Goal: Task Accomplishment & Management: Manage account settings

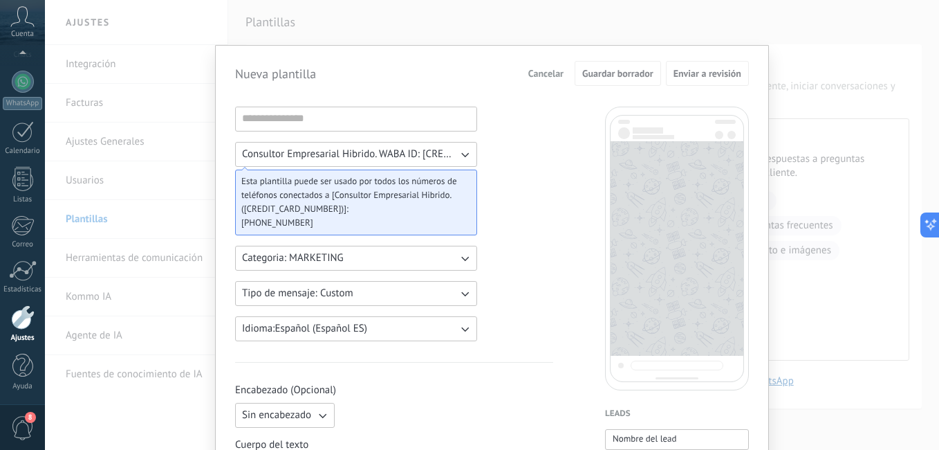
click at [156, 232] on div "Nueva plantilla Cancelar Guardar borrador Enviar a revisión Consultor Empresari…" at bounding box center [492, 225] width 894 height 450
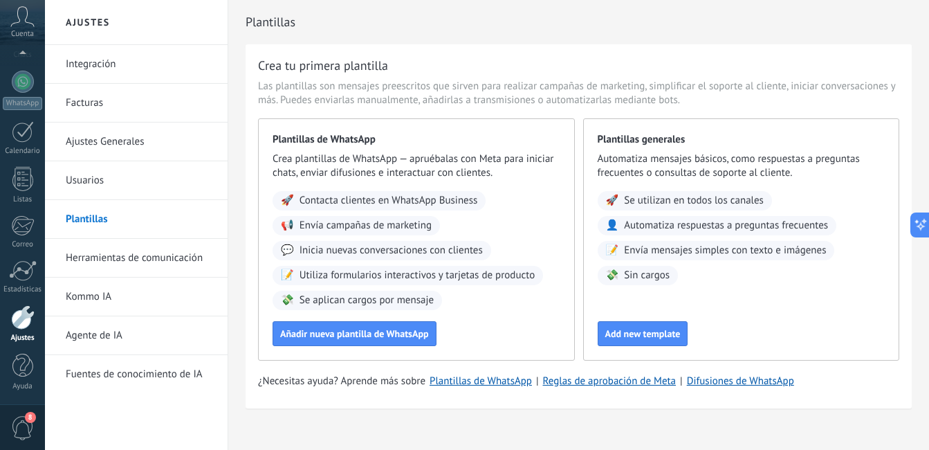
click at [150, 176] on link "Usuarios" at bounding box center [140, 180] width 148 height 39
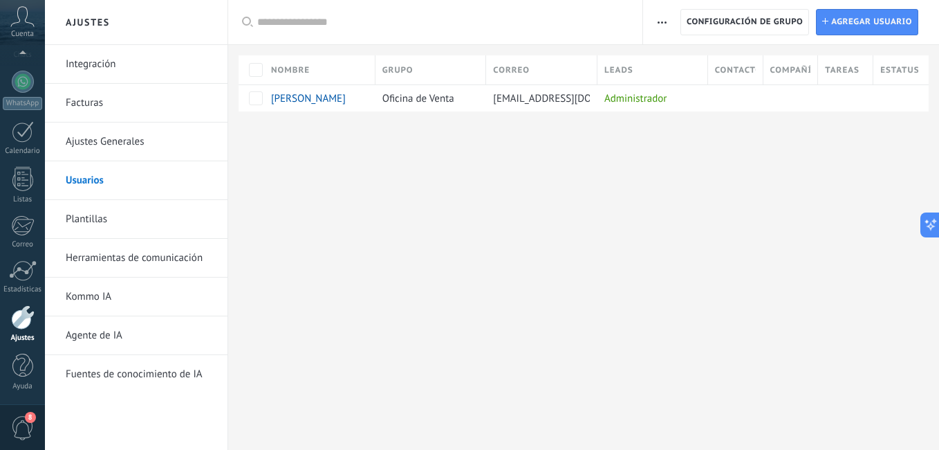
click at [150, 135] on link "Ajustes Generales" at bounding box center [140, 141] width 148 height 39
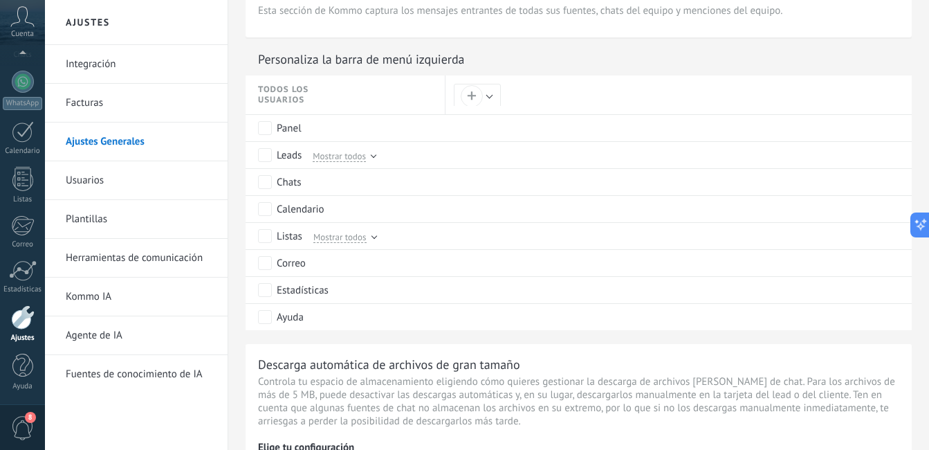
scroll to position [654, 0]
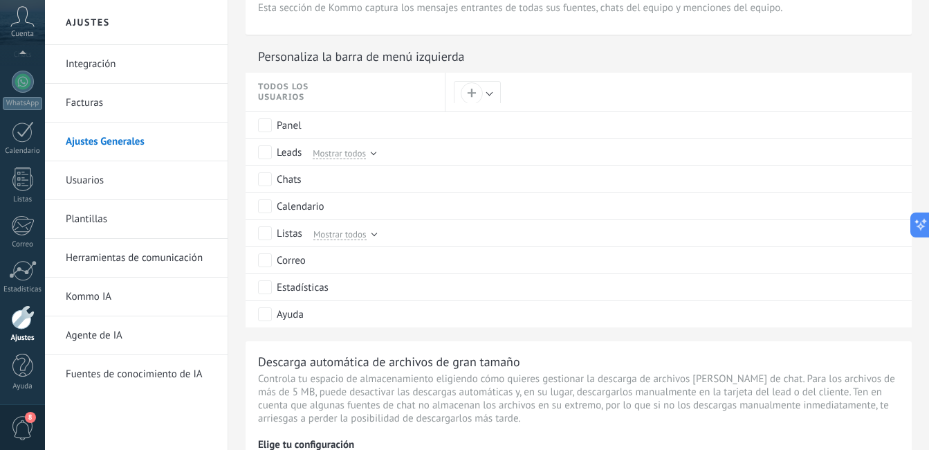
click at [89, 285] on link "Kommo IA" at bounding box center [140, 296] width 148 height 39
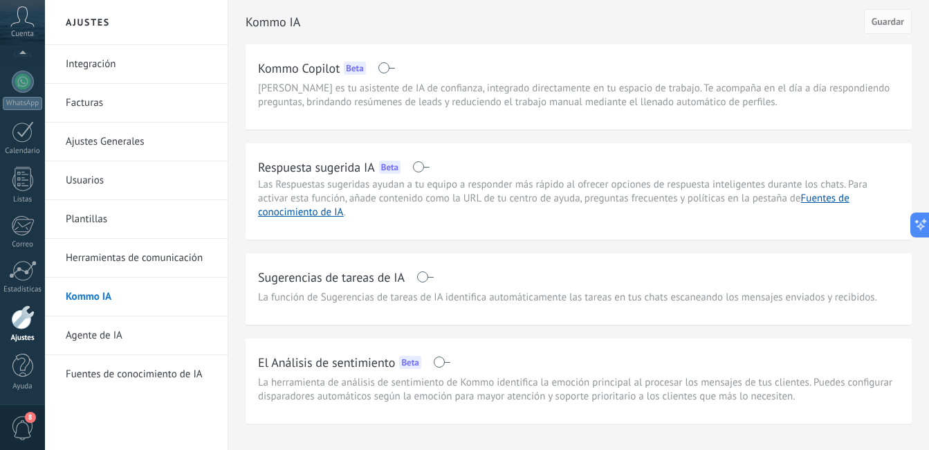
click at [116, 338] on link "Agente de IA" at bounding box center [140, 335] width 148 height 39
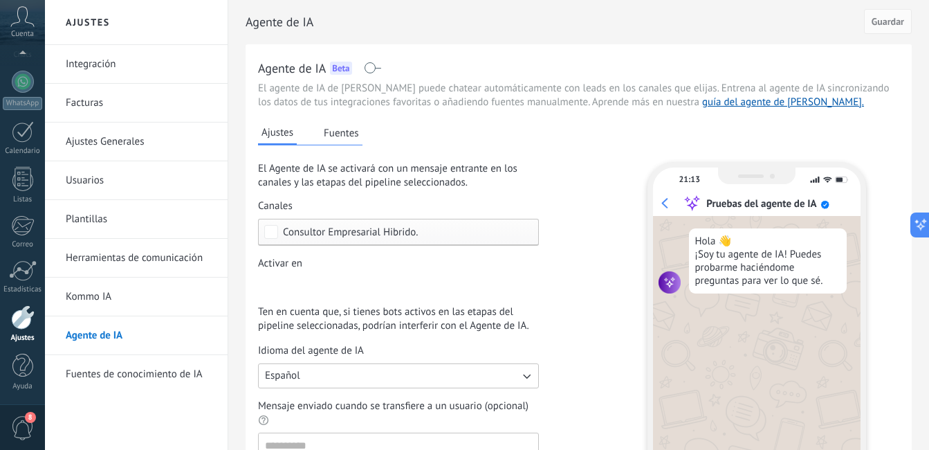
click at [354, 136] on button "Fuentes" at bounding box center [341, 132] width 42 height 21
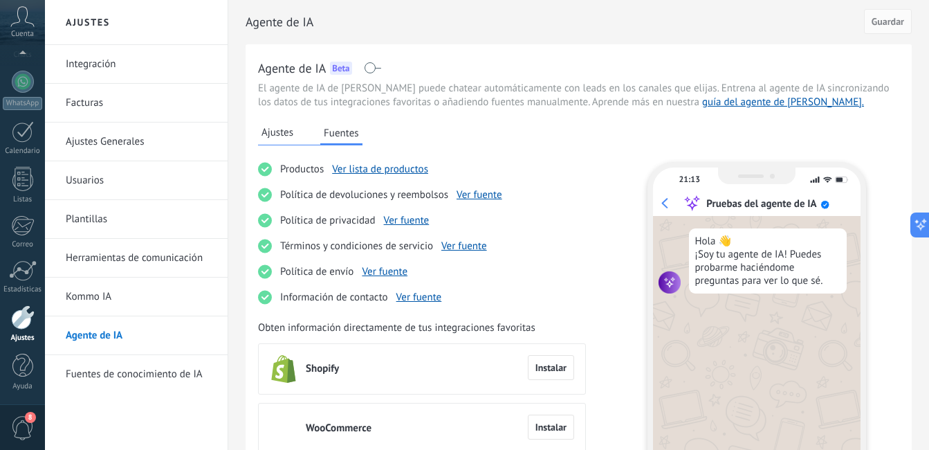
click at [293, 134] on span "Ajustes" at bounding box center [277, 133] width 32 height 14
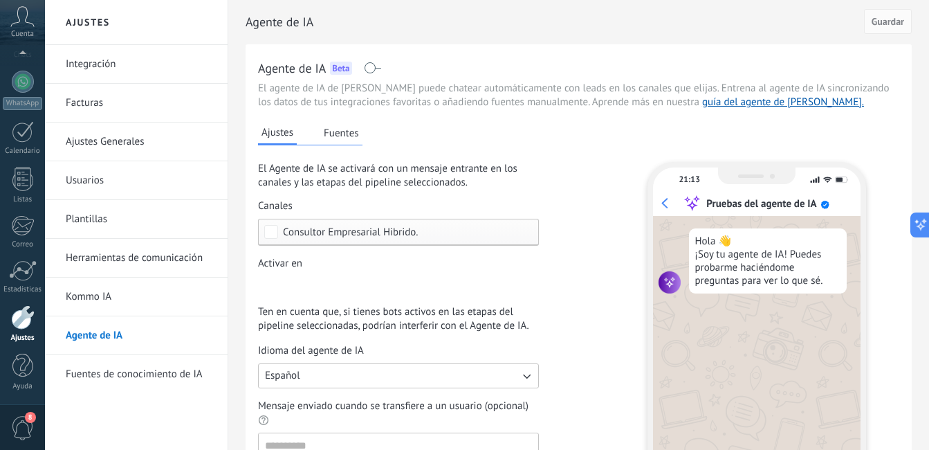
click at [340, 131] on button "Fuentes" at bounding box center [341, 132] width 42 height 21
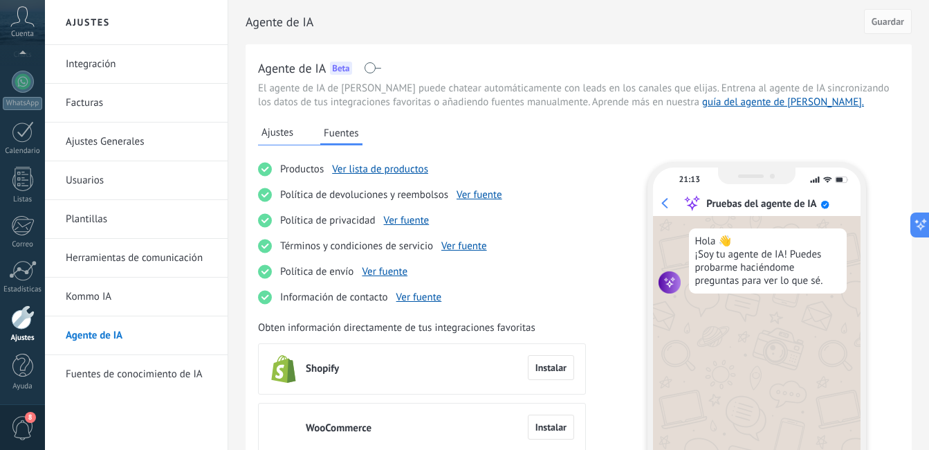
click at [107, 291] on link "Kommo IA" at bounding box center [140, 296] width 148 height 39
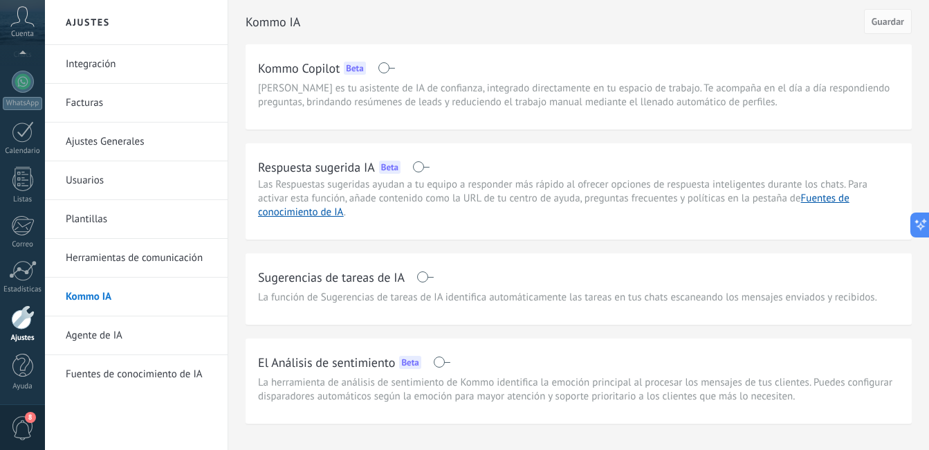
click at [159, 256] on link "Herramientas de comunicación" at bounding box center [140, 258] width 148 height 39
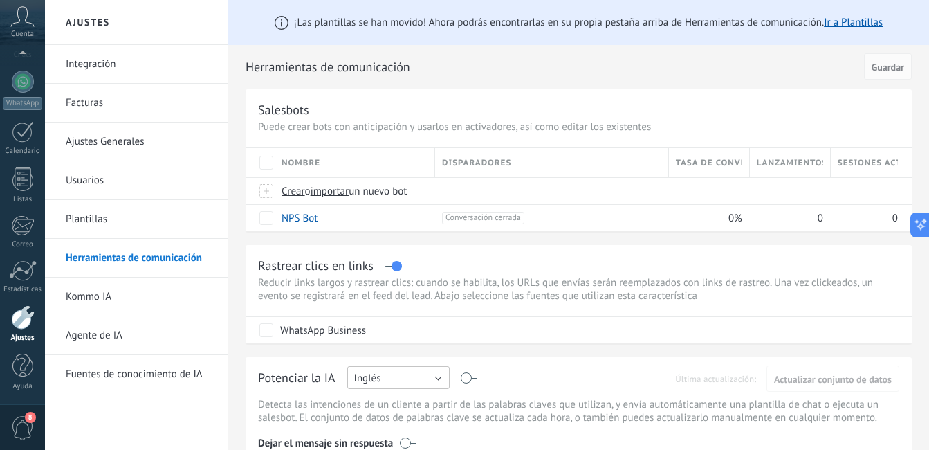
click at [419, 377] on button "Inglés" at bounding box center [398, 377] width 102 height 23
click at [394, 297] on li "Español" at bounding box center [394, 306] width 110 height 24
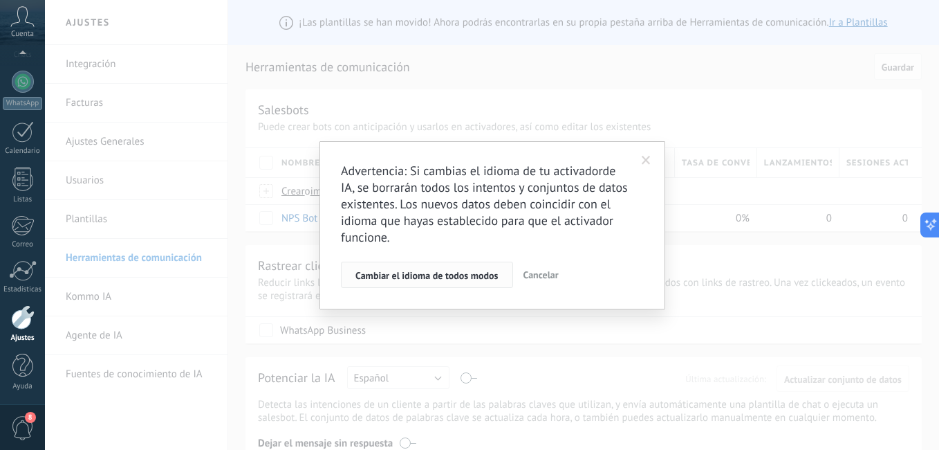
click at [478, 273] on span "Cambiar el idioma de todos modos" at bounding box center [427, 275] width 143 height 10
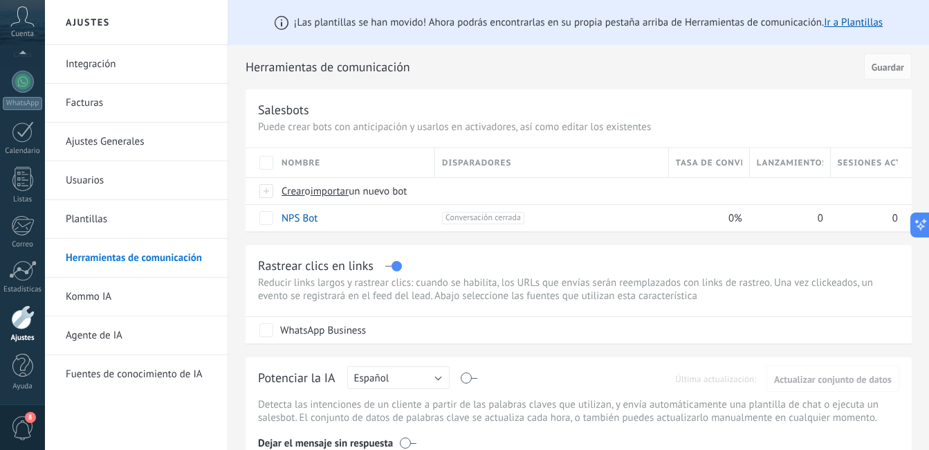
click at [90, 208] on link "Plantillas" at bounding box center [140, 219] width 148 height 39
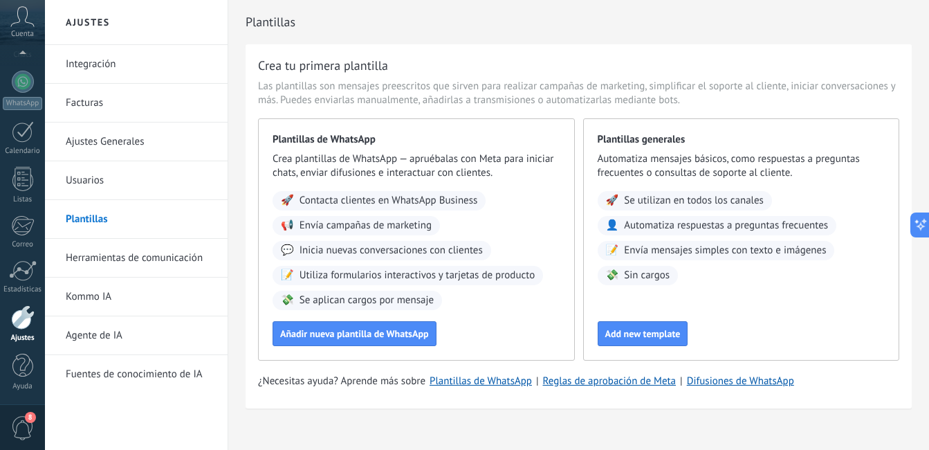
click at [108, 63] on link "Integración" at bounding box center [140, 64] width 148 height 39
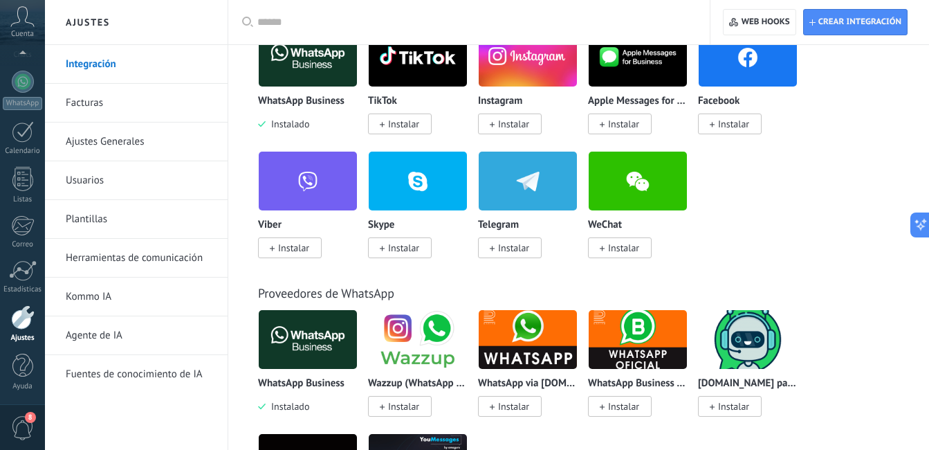
scroll to position [293, 0]
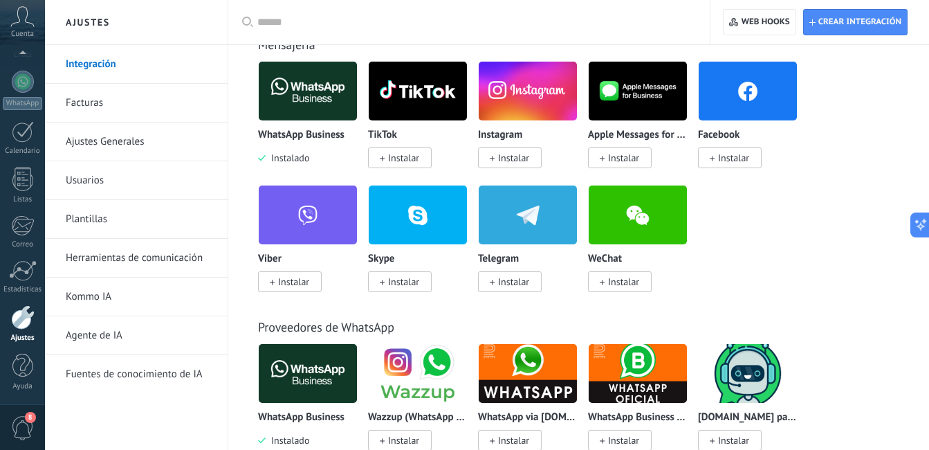
click at [612, 160] on span "Instalar" at bounding box center [623, 157] width 31 height 12
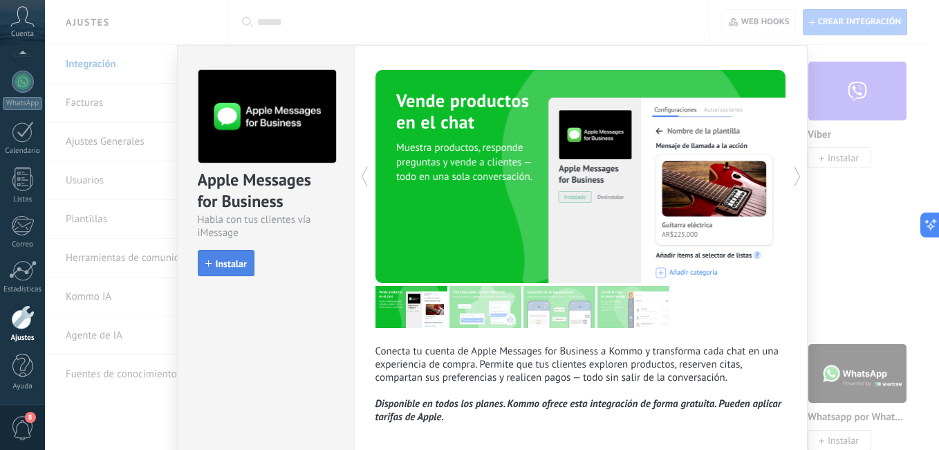
click at [237, 273] on button "Instalar" at bounding box center [226, 263] width 57 height 26
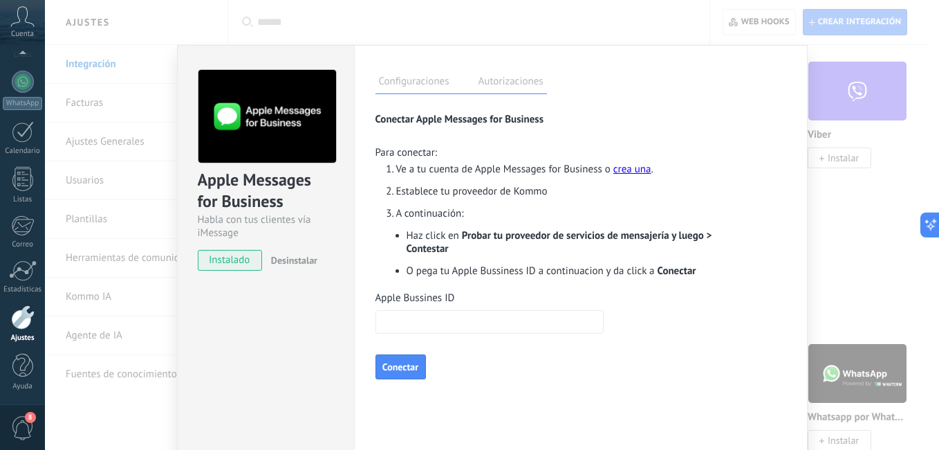
click at [474, 316] on input "Apple Bussines ID" at bounding box center [490, 322] width 228 height 24
click at [500, 75] on label "Autorizaciones" at bounding box center [511, 83] width 72 height 20
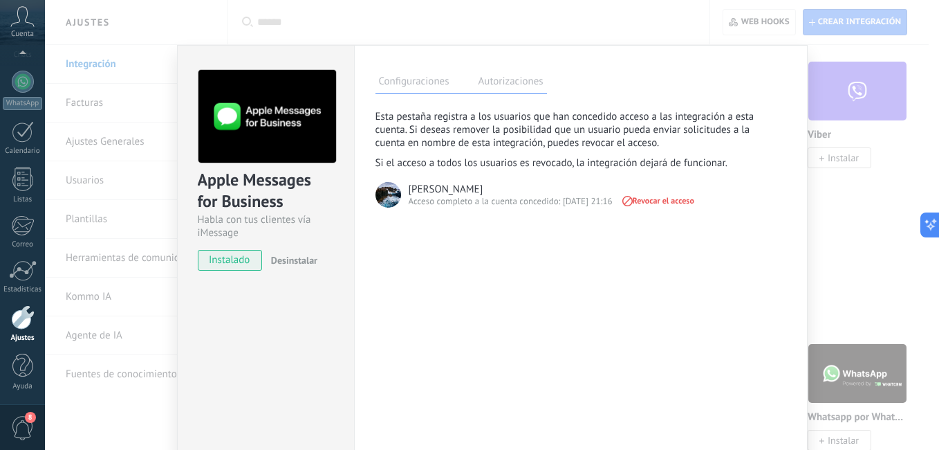
click at [418, 81] on label "Configuraciones" at bounding box center [414, 83] width 77 height 20
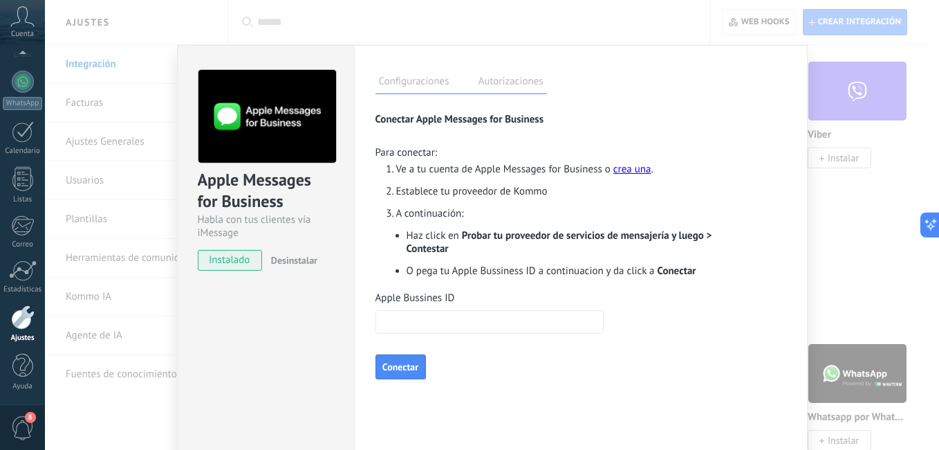
click at [105, 142] on div "Apple Messages for Business Habla con tus clientes vía iMessage instalado Desin…" at bounding box center [492, 225] width 894 height 450
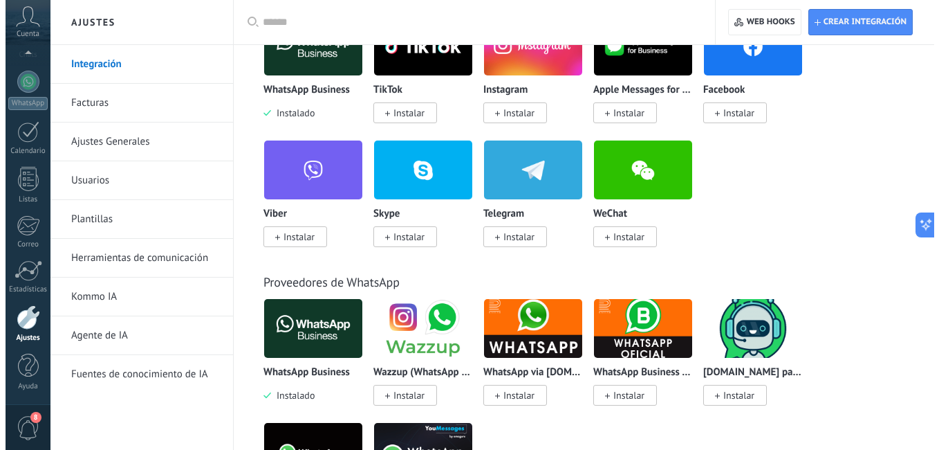
scroll to position [0, 0]
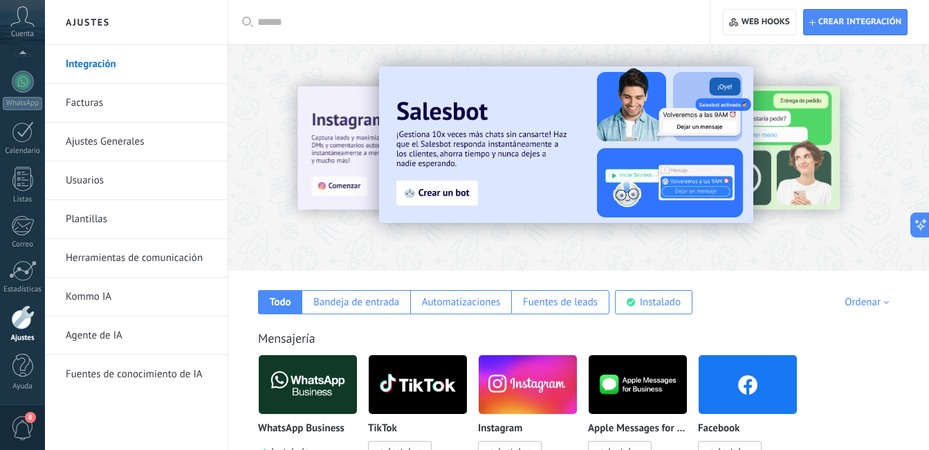
click at [444, 194] on img at bounding box center [566, 144] width 374 height 156
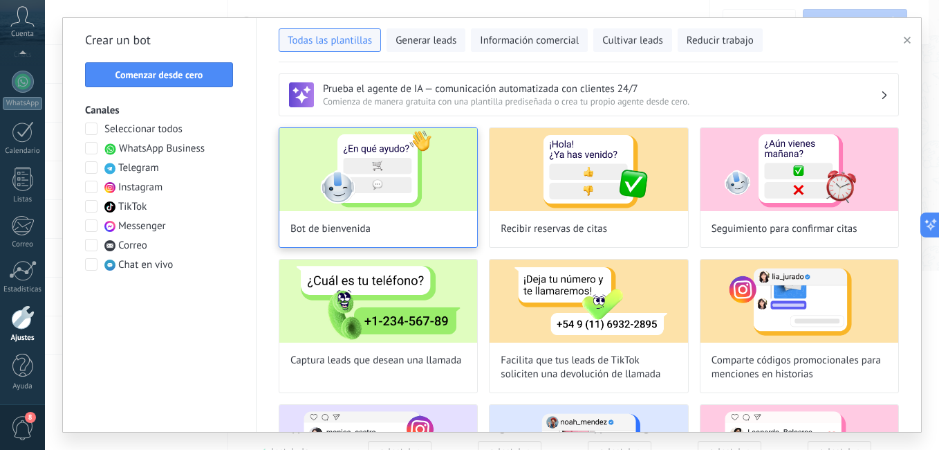
click at [386, 167] on img at bounding box center [378, 169] width 198 height 83
type input "**********"
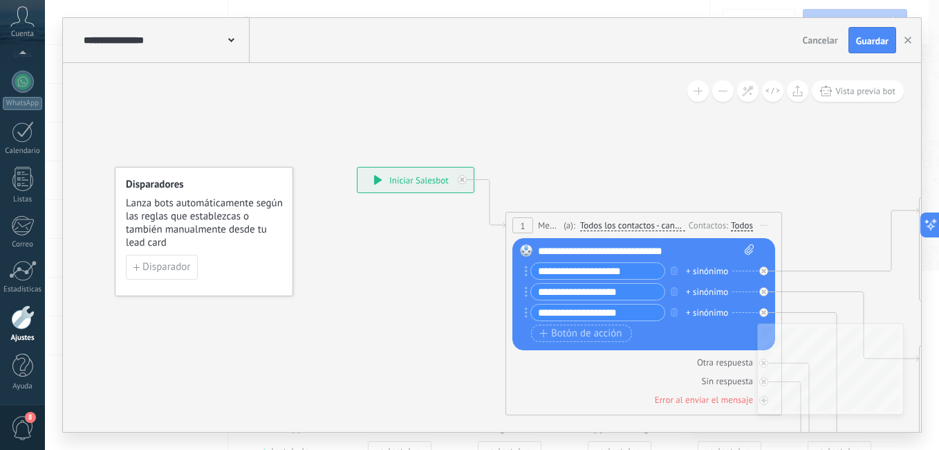
click at [638, 267] on input "**********" at bounding box center [598, 271] width 134 height 16
click at [719, 255] on div "**********" at bounding box center [646, 251] width 217 height 14
click at [615, 333] on span "Botón de acción" at bounding box center [581, 333] width 83 height 11
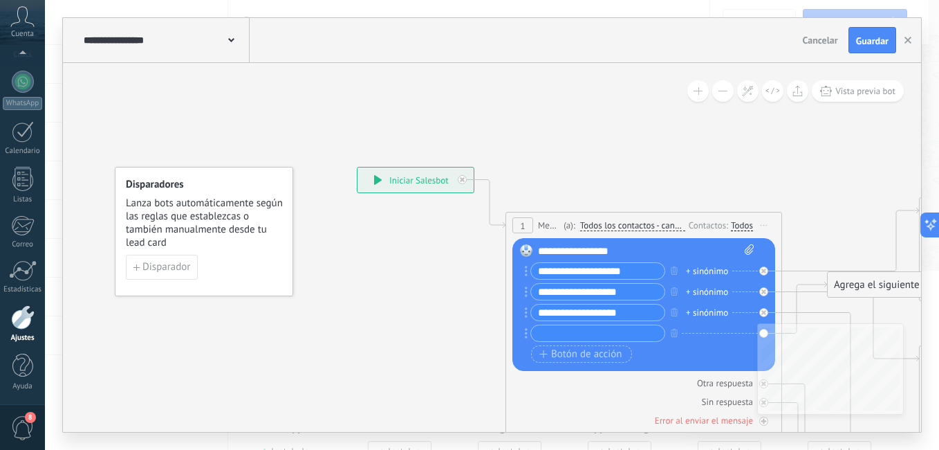
click at [643, 268] on input "**********" at bounding box center [598, 271] width 134 height 16
click at [696, 266] on div "+ sinónimo" at bounding box center [707, 271] width 42 height 14
click at [642, 274] on input "**********" at bounding box center [598, 271] width 134 height 16
type input "*"
type input "**********"
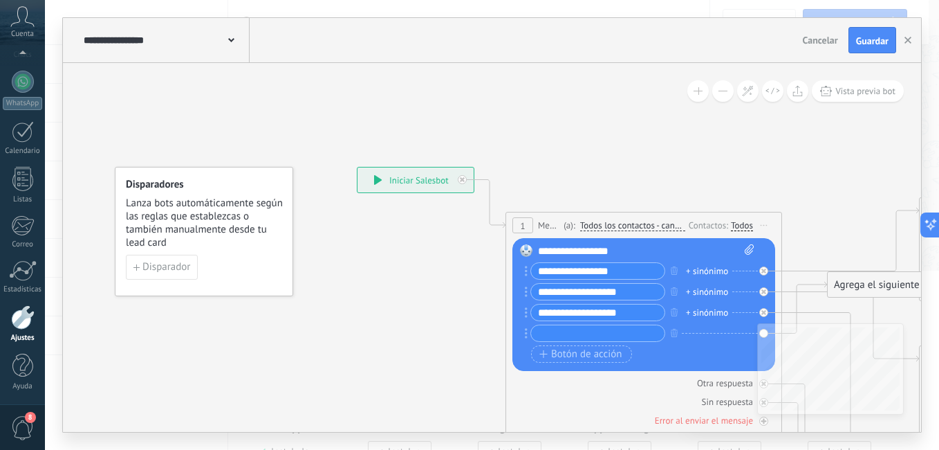
click at [649, 288] on input "**********" at bounding box center [598, 292] width 134 height 16
type input "*"
type input "**********"
click at [638, 307] on input "**********" at bounding box center [598, 312] width 134 height 16
type input "**********"
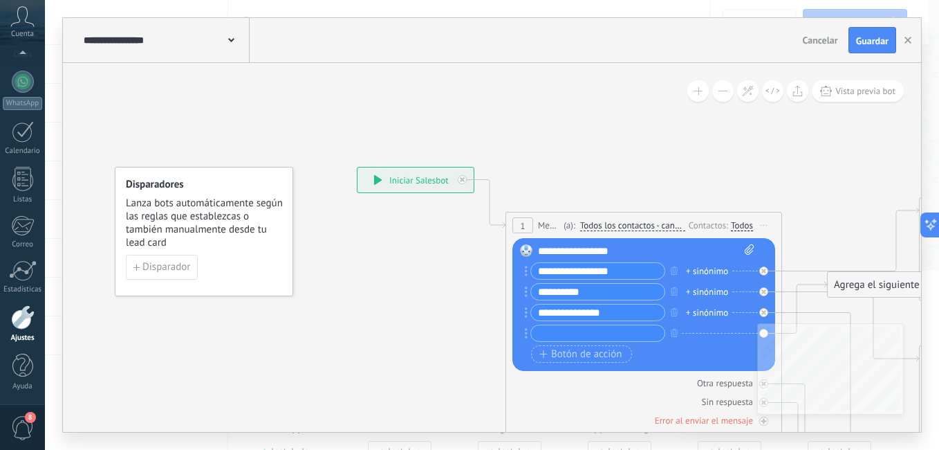
click at [591, 329] on input "text" at bounding box center [598, 333] width 134 height 16
type input "**********"
click at [661, 226] on span "Todos los contactos - canales seleccionados" at bounding box center [632, 225] width 105 height 11
click at [661, 226] on button "Todos los contactos - canales seleccionados" at bounding box center [659, 225] width 173 height 25
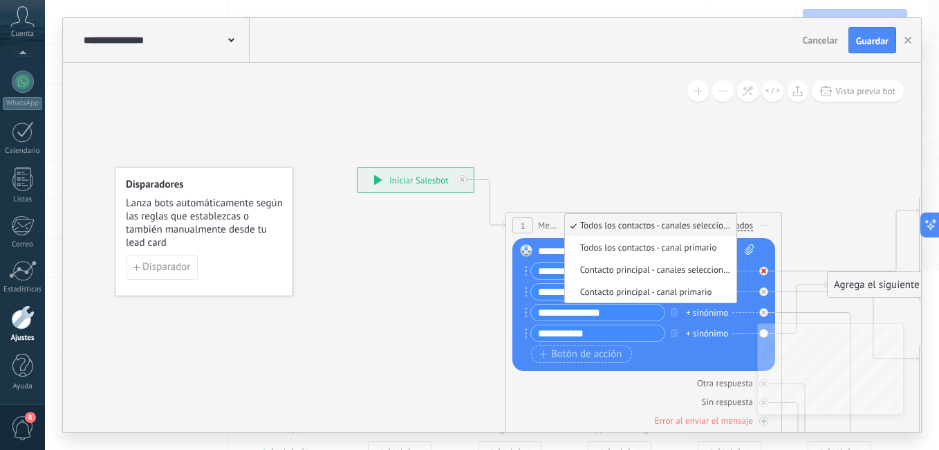
click at [773, 264] on div at bounding box center [768, 267] width 16 height 17
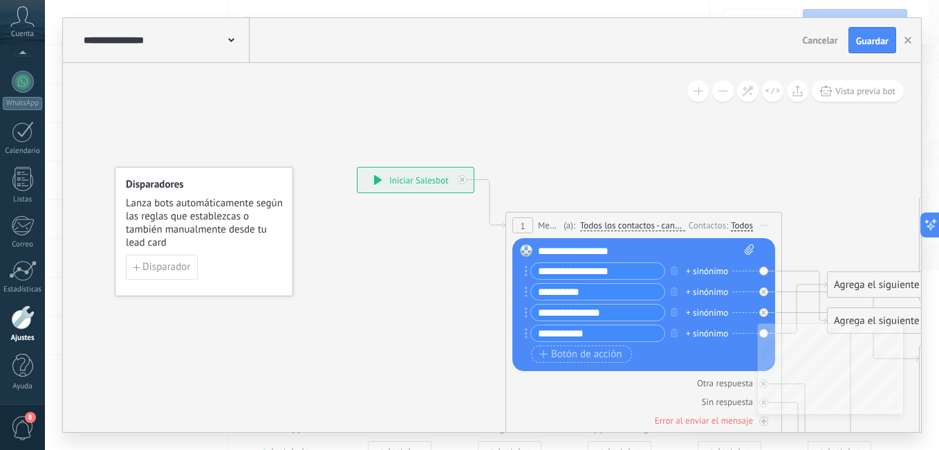
click at [867, 285] on div "Agrega el siguiente paso" at bounding box center [888, 284] width 121 height 23
click at [888, 418] on div "List Message (WhatsApp)" at bounding box center [912, 428] width 156 height 24
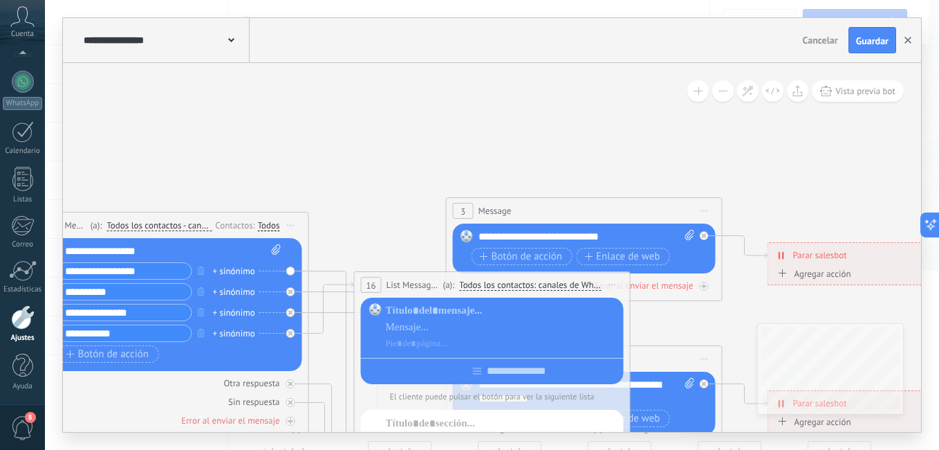
click at [912, 40] on button "button" at bounding box center [908, 40] width 21 height 26
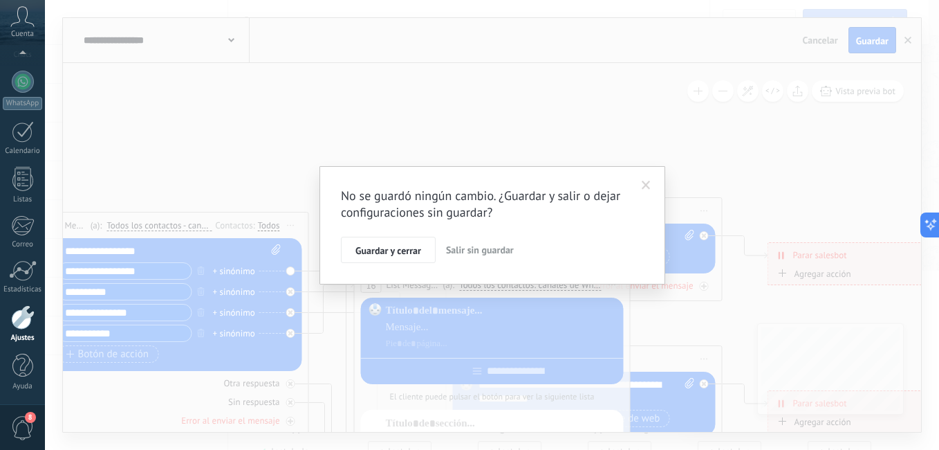
click at [463, 251] on span "Salir sin guardar" at bounding box center [480, 249] width 68 height 12
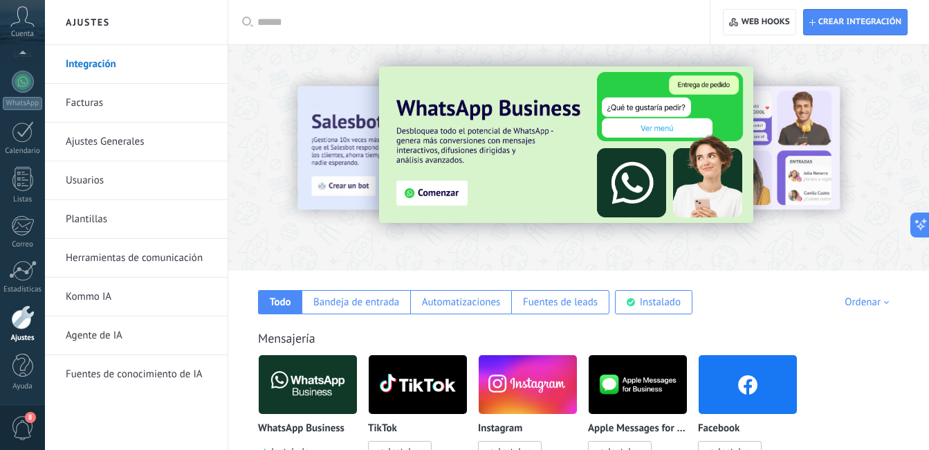
click at [476, 178] on img at bounding box center [566, 144] width 374 height 156
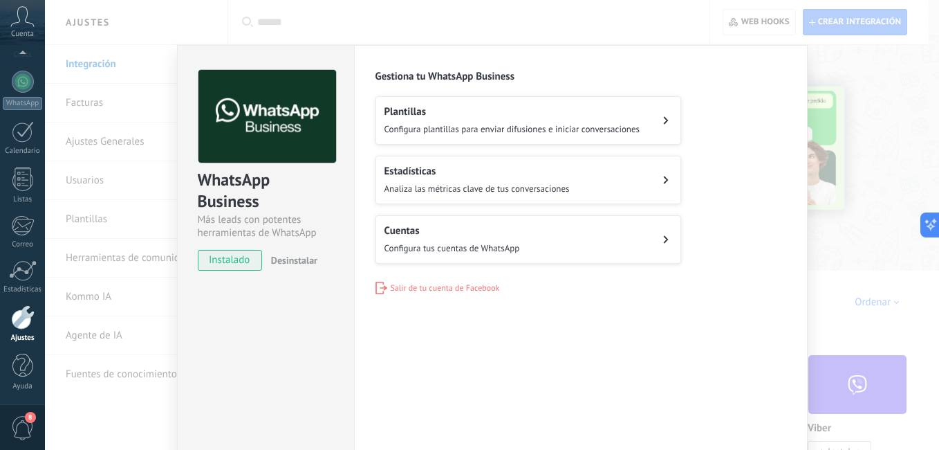
click at [564, 112] on h2 "Plantillas" at bounding box center [513, 111] width 256 height 13
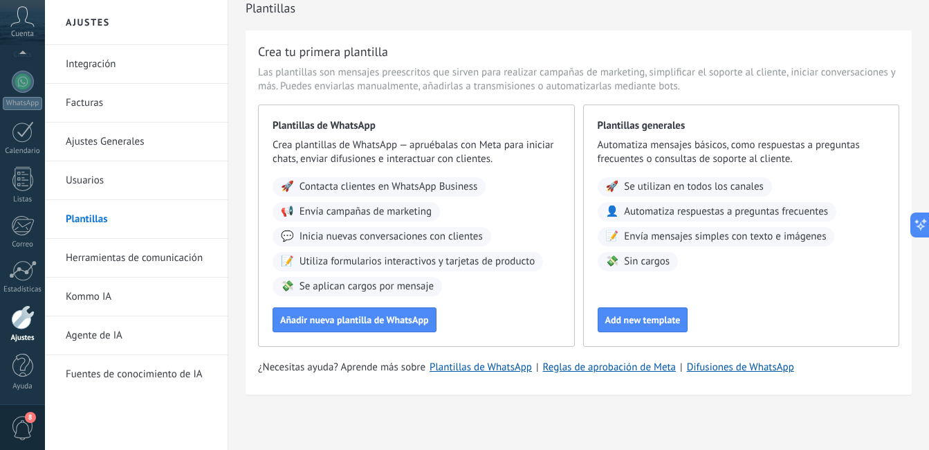
scroll to position [17, 0]
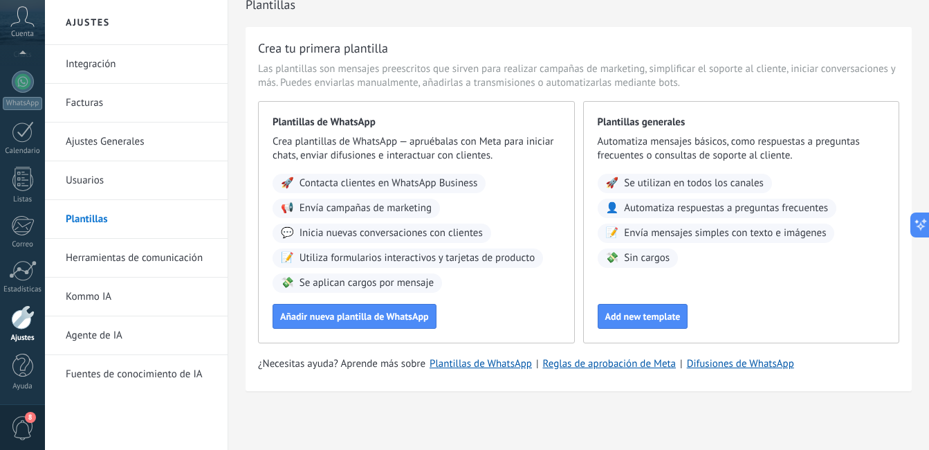
click at [108, 68] on link "Integración" at bounding box center [140, 64] width 148 height 39
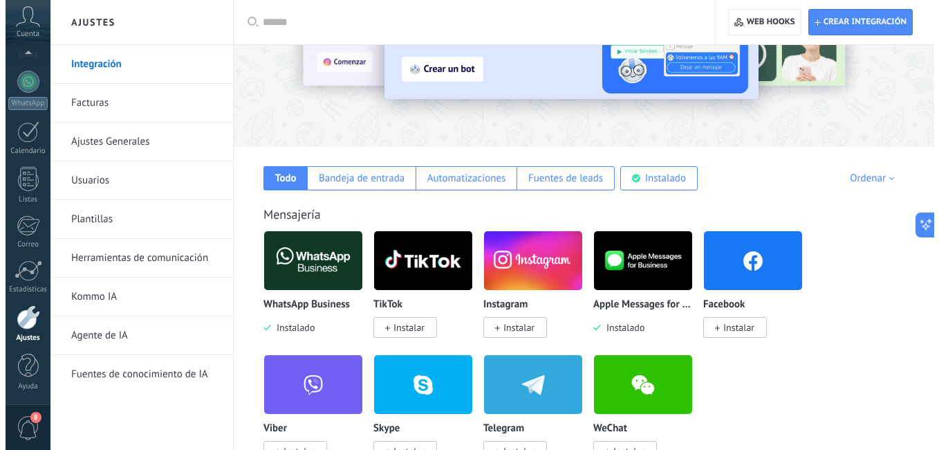
scroll to position [147, 0]
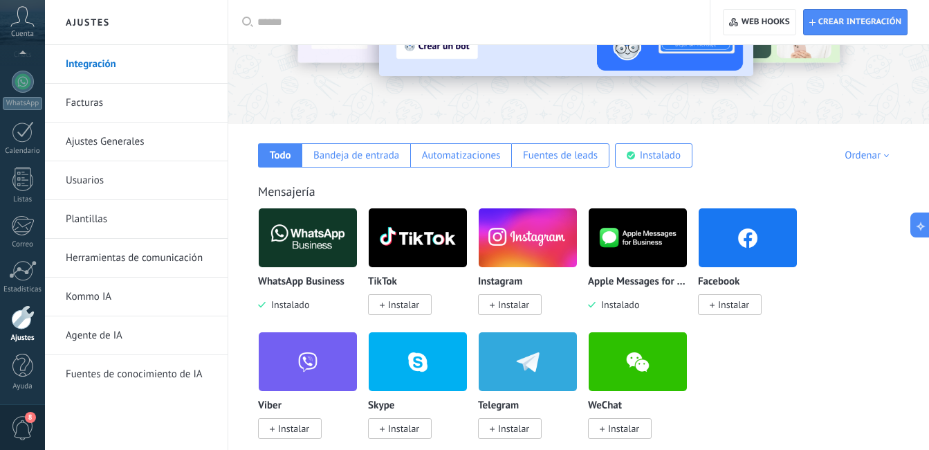
click at [742, 295] on span "Instalar" at bounding box center [730, 304] width 64 height 21
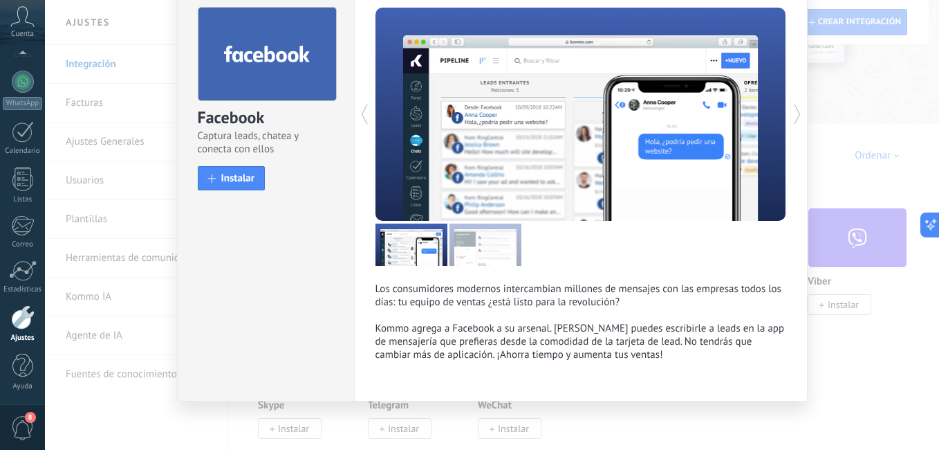
scroll to position [66, 0]
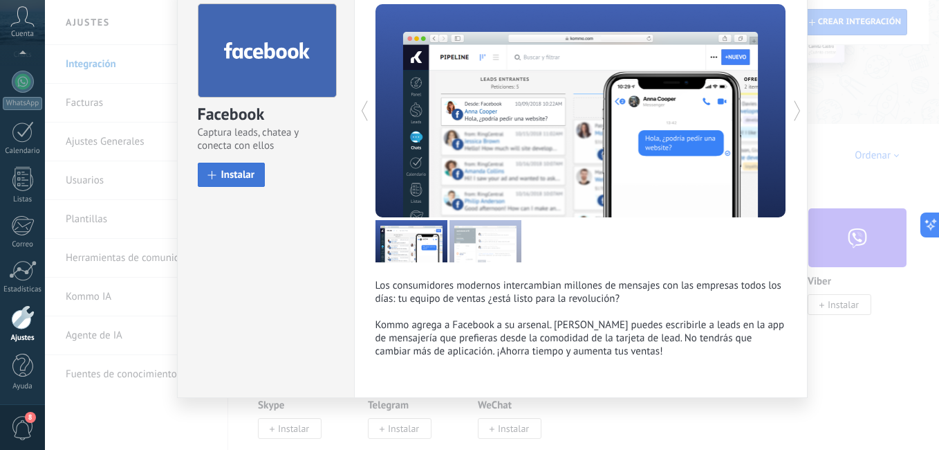
click at [247, 167] on button "Instalar" at bounding box center [232, 175] width 68 height 24
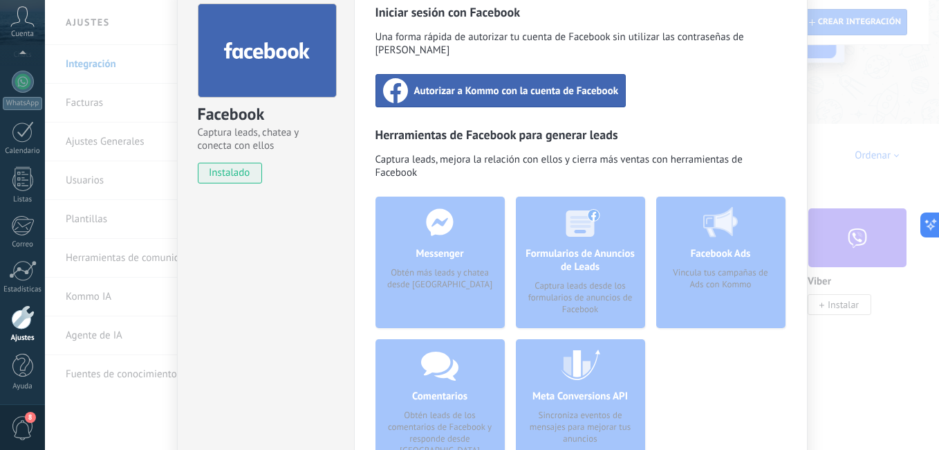
click at [545, 84] on span "Autorizar a Kommo con la cuenta de Facebook" at bounding box center [516, 91] width 205 height 14
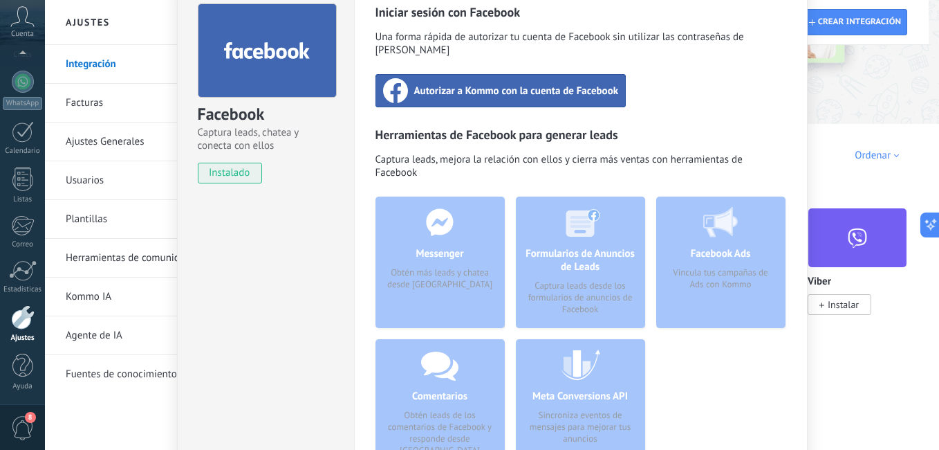
scroll to position [0, 0]
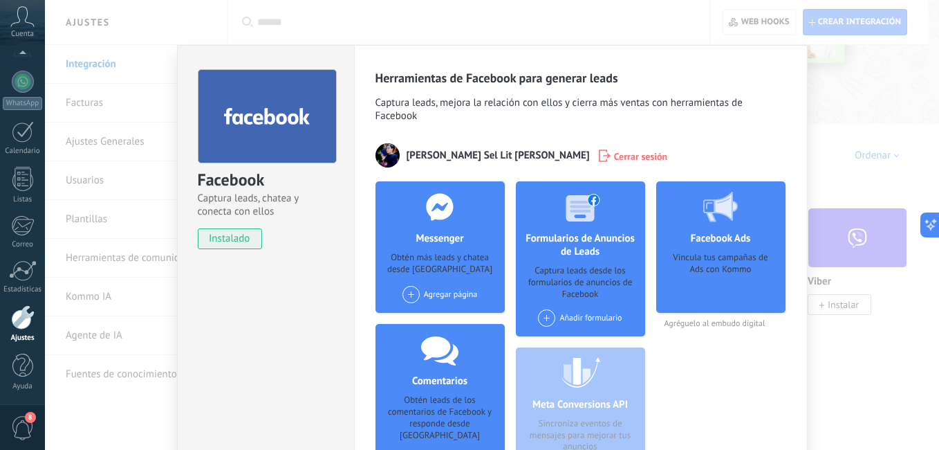
click at [413, 291] on span at bounding box center [411, 294] width 17 height 17
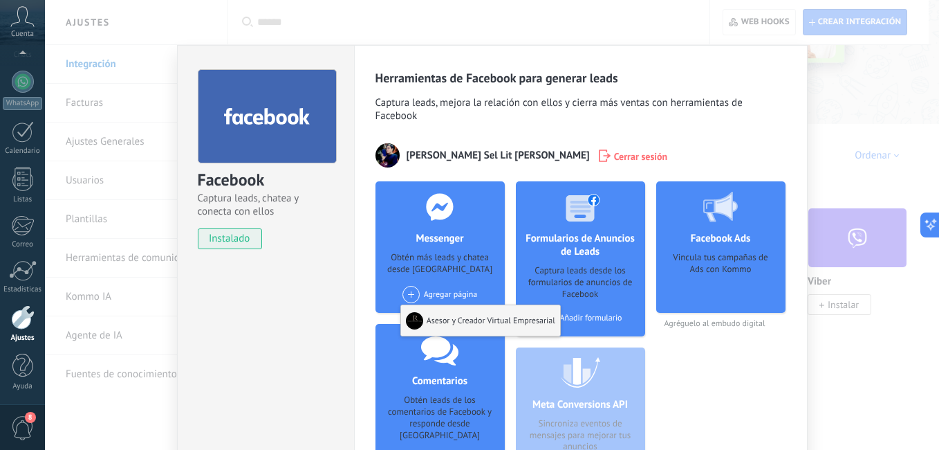
click at [457, 317] on div "Asesor y Creador Virtual Empresarial" at bounding box center [480, 320] width 159 height 30
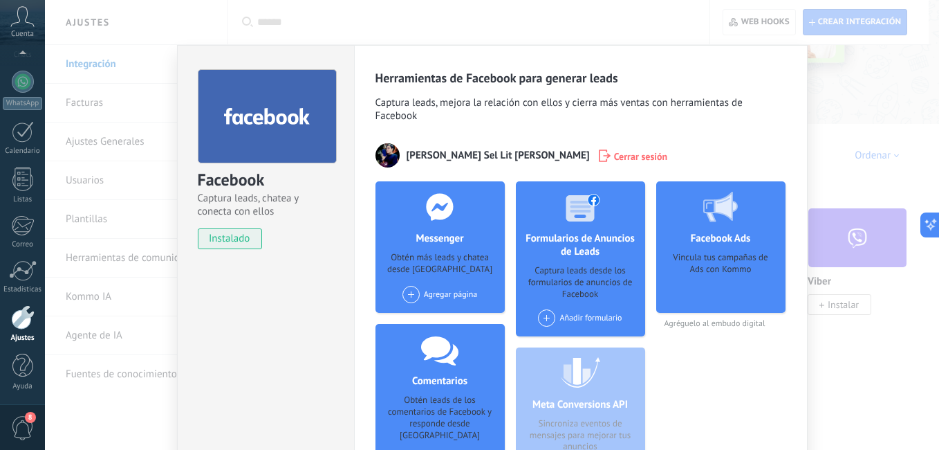
click at [463, 297] on div "Agregar página Asesor y Creador Virtual Empresarial" at bounding box center [440, 294] width 75 height 17
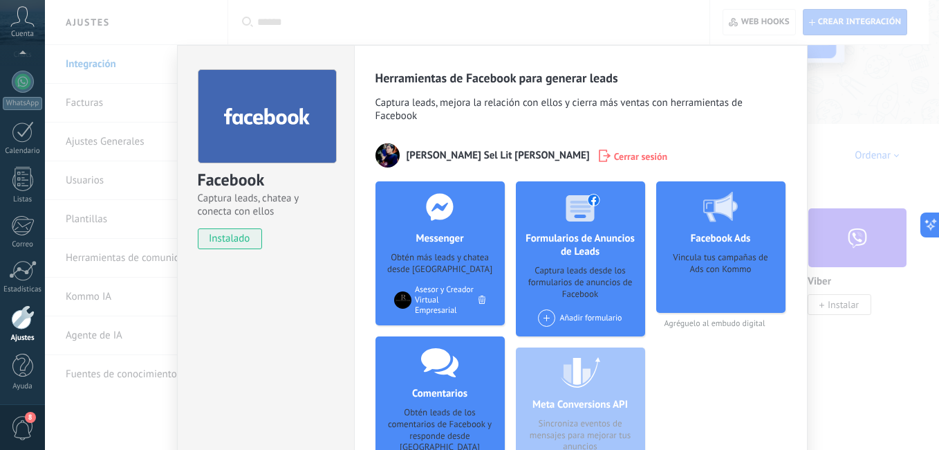
scroll to position [145, 0]
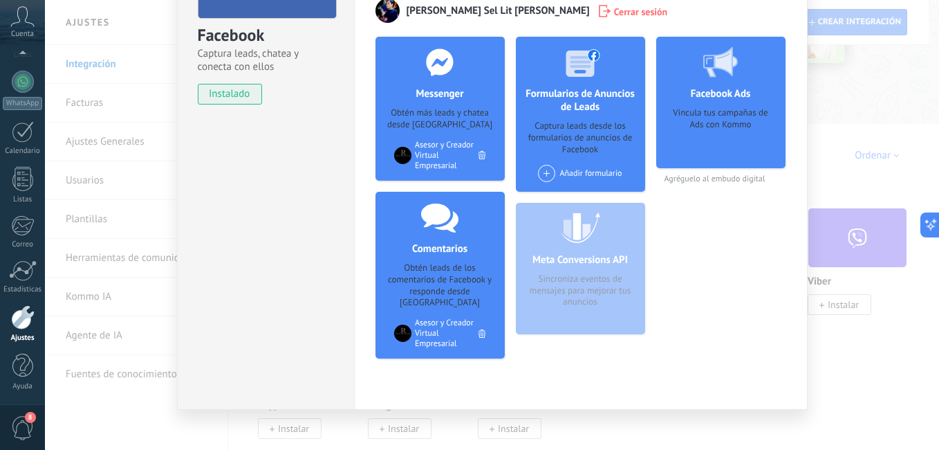
click at [549, 169] on span at bounding box center [546, 173] width 17 height 17
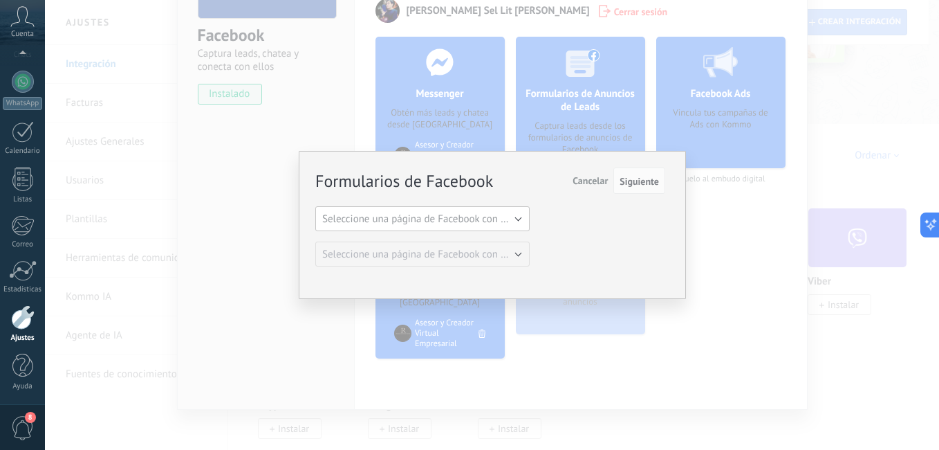
click at [517, 217] on button "Seleccione una página de Facebook con formas" at bounding box center [422, 218] width 214 height 25
click at [630, 246] on div "Formularios de Facebook Siguiente Cancelar Seleccione una página de Facebook co…" at bounding box center [490, 218] width 350 height 98
click at [510, 222] on span "Seleccione una página de Facebook con formas" at bounding box center [426, 218] width 209 height 13
click at [488, 250] on li "Asesor y Creador Virtual Empresarial" at bounding box center [418, 242] width 222 height 24
click at [504, 259] on button "Formulario estándar" at bounding box center [422, 253] width 214 height 25
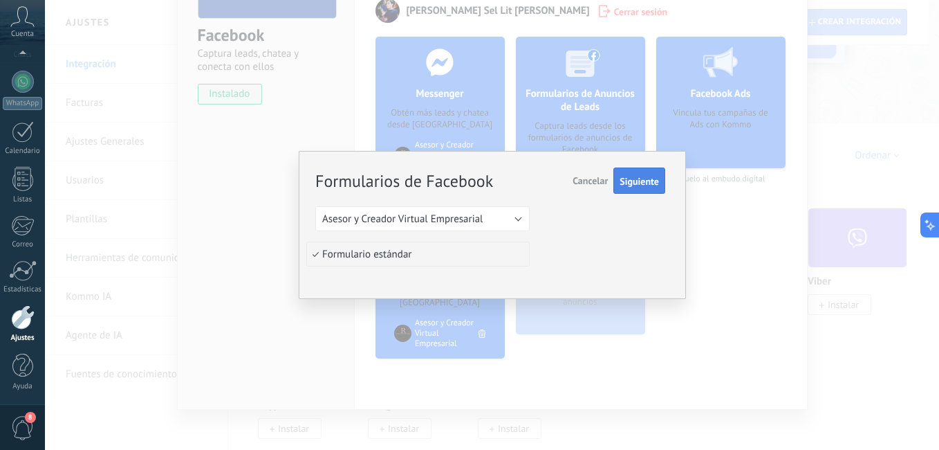
click at [643, 183] on span "Siguiente" at bounding box center [639, 181] width 39 height 10
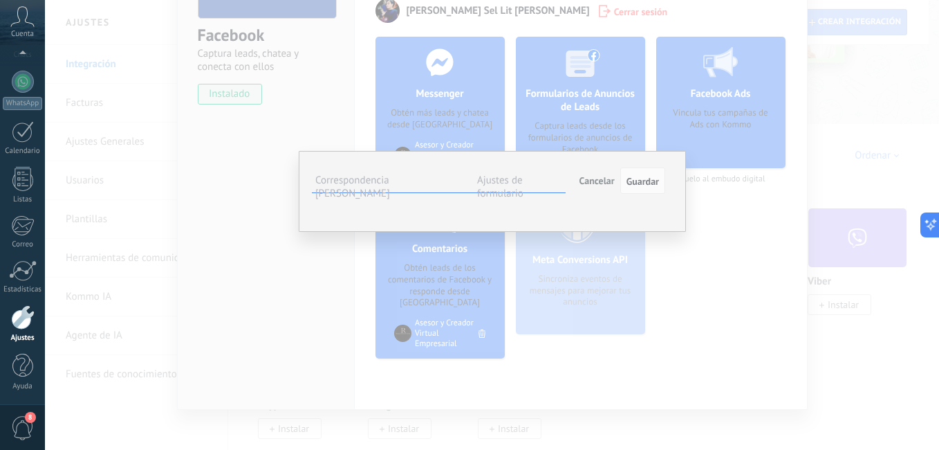
click at [0, 0] on button "Seleccionar campo" at bounding box center [0, 0] width 0 height 0
drag, startPoint x: 636, startPoint y: 230, endPoint x: 593, endPoint y: 307, distance: 87.9
click at [0, 0] on div "Formulario estándar Campos de Kommo Full name Seleccionar campo Nota (lead) Nom…" at bounding box center [0, 0] width 0 height 0
drag, startPoint x: 593, startPoint y: 307, endPoint x: 582, endPoint y: 218, distance: 90.0
click at [0, 0] on div "Campos de Kommo" at bounding box center [0, 0] width 0 height 0
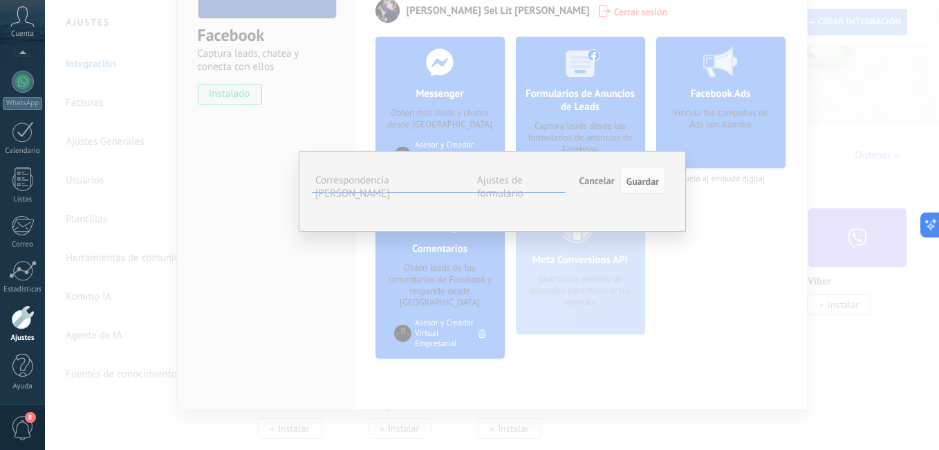
click at [0, 0] on button "Seleccionar campo" at bounding box center [0, 0] width 0 height 0
click at [0, 0] on div "Formulario estándar" at bounding box center [0, 0] width 0 height 0
click at [0, 0] on span "Seleccionar campo" at bounding box center [0, 0] width 0 height 0
click at [0, 0] on div "Full name" at bounding box center [0, 0] width 0 height 0
click at [0, 0] on button "Seleccionar campo" at bounding box center [0, 0] width 0 height 0
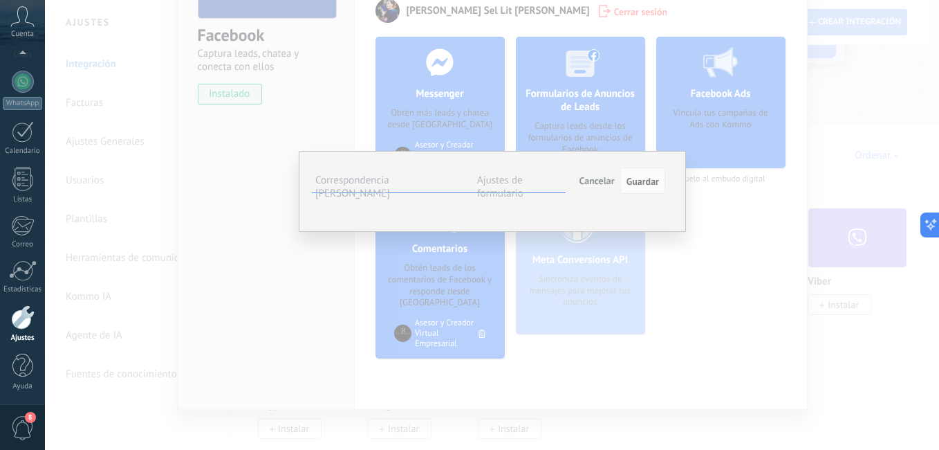
click at [0, 0] on span "Teléfono (contacto)" at bounding box center [0, 0] width 0 height 0
click at [0, 0] on span "Seleccionar campo" at bounding box center [0, 0] width 0 height 0
click at [0, 0] on div "Phone number" at bounding box center [0, 0] width 0 height 0
click at [0, 0] on button "Seleccionar campo" at bounding box center [0, 0] width 0 height 0
click at [0, 0] on div "Email" at bounding box center [0, 0] width 0 height 0
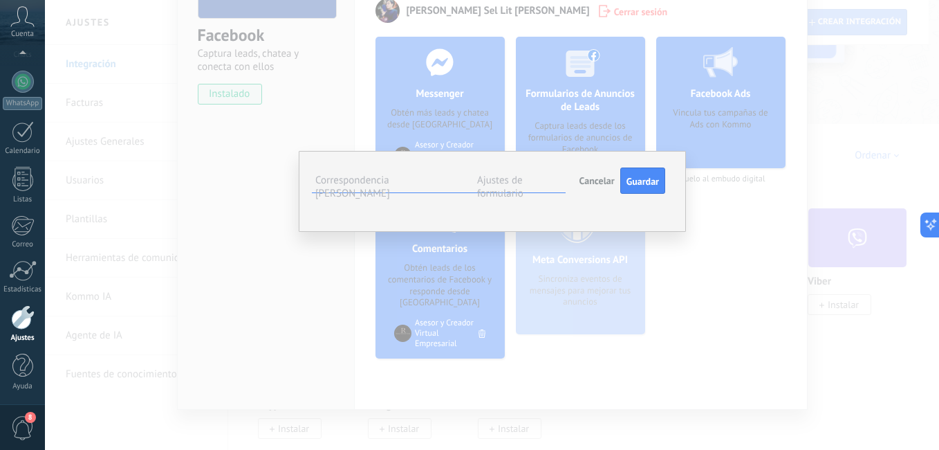
click at [0, 0] on span "Seleccionar campo" at bounding box center [0, 0] width 0 height 0
click at [0, 0] on div "Full name" at bounding box center [0, 0] width 0 height 0
click at [650, 183] on span "Guardar" at bounding box center [643, 181] width 33 height 10
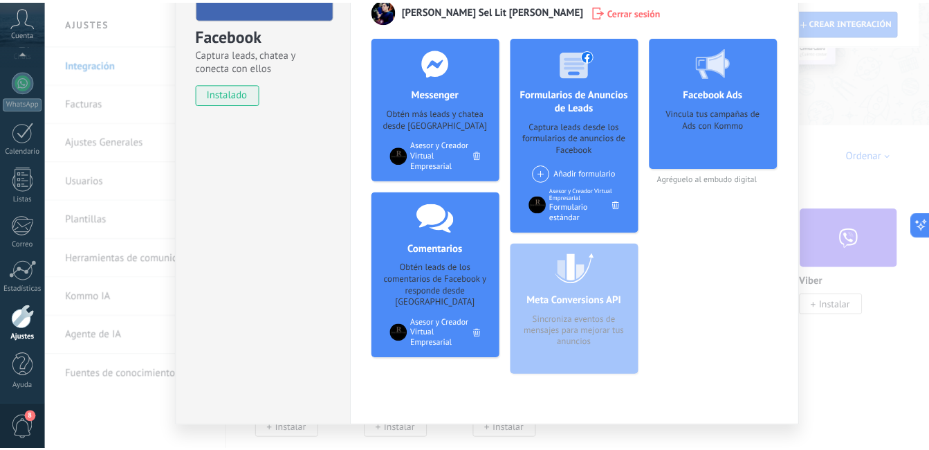
scroll to position [0, 0]
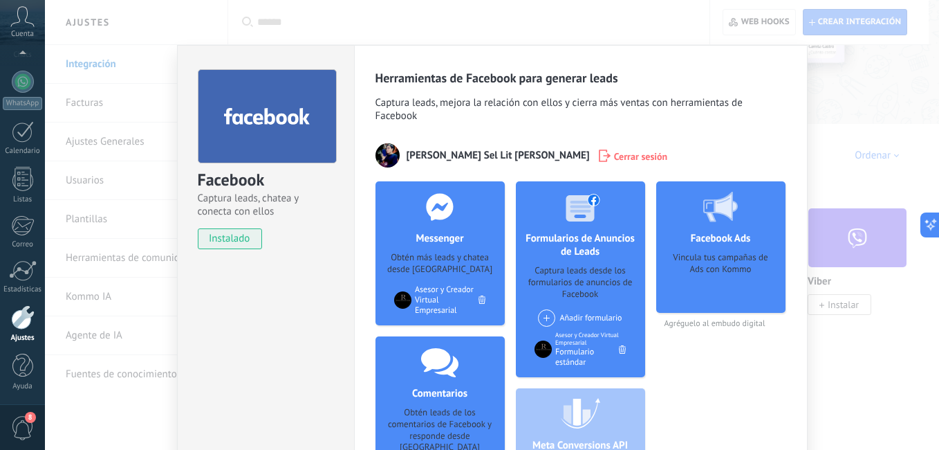
click at [154, 309] on div "Facebook Captura leads, chatea y conecta con ellos instalado Desinstalar Herram…" at bounding box center [492, 225] width 894 height 450
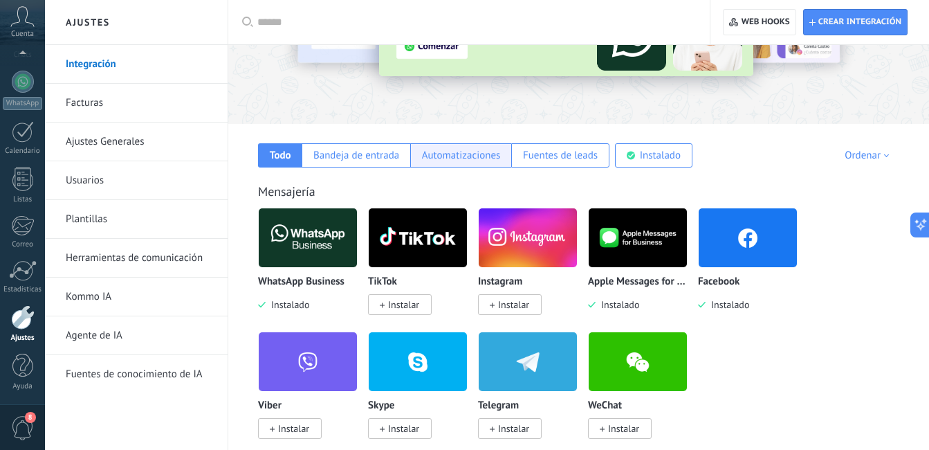
click at [455, 161] on div "Automatizaciones" at bounding box center [461, 155] width 79 height 13
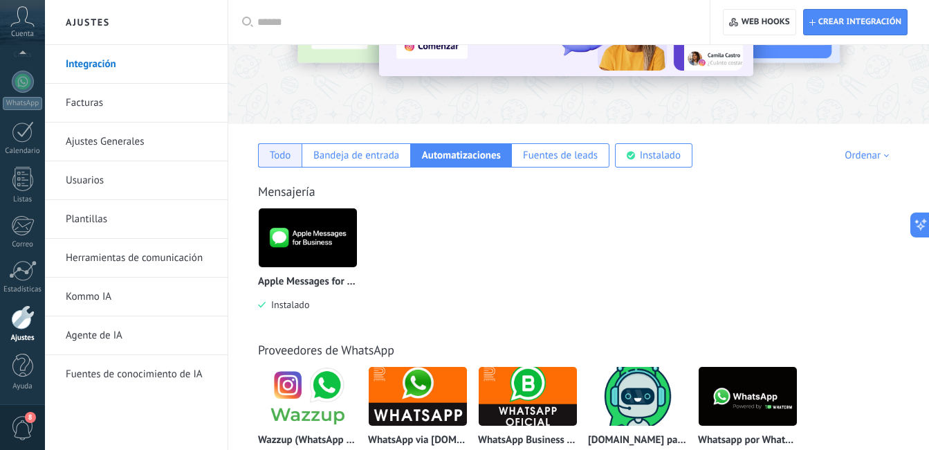
click at [291, 154] on div "Todo" at bounding box center [280, 155] width 44 height 24
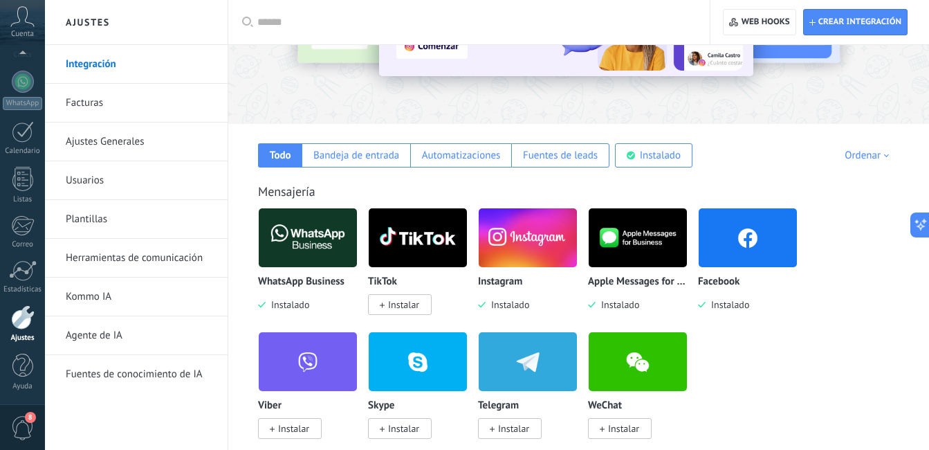
click at [151, 142] on link "Ajustes Generales" at bounding box center [140, 141] width 148 height 39
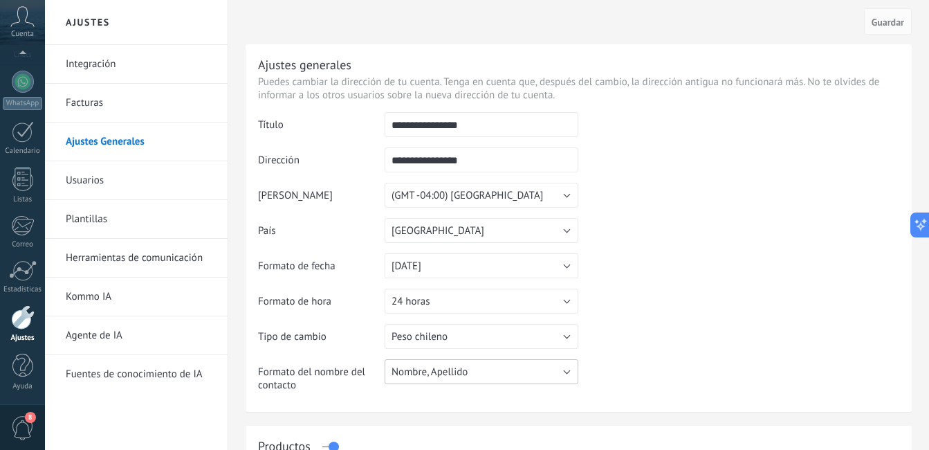
click at [504, 375] on button "Nombre, Apellido" at bounding box center [482, 371] width 194 height 25
click at [636, 378] on table "**********" at bounding box center [578, 257] width 641 height 290
click at [480, 154] on input "**********" at bounding box center [482, 159] width 194 height 25
type input "*"
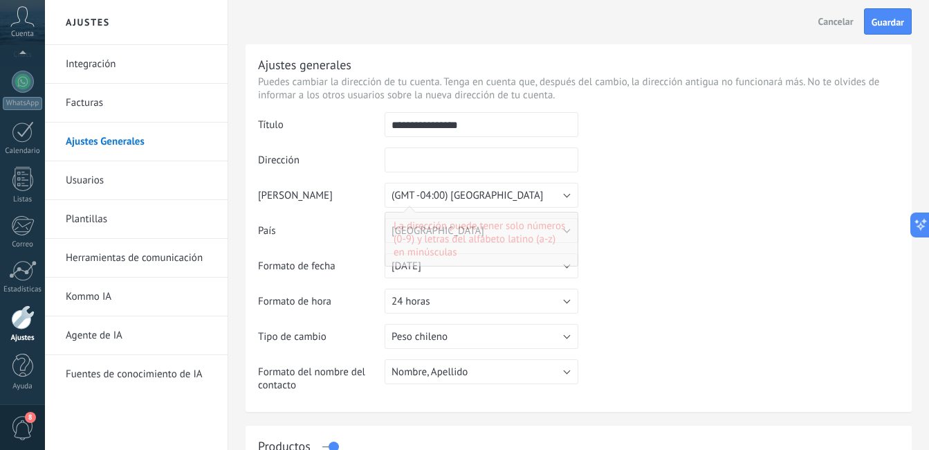
type input "*"
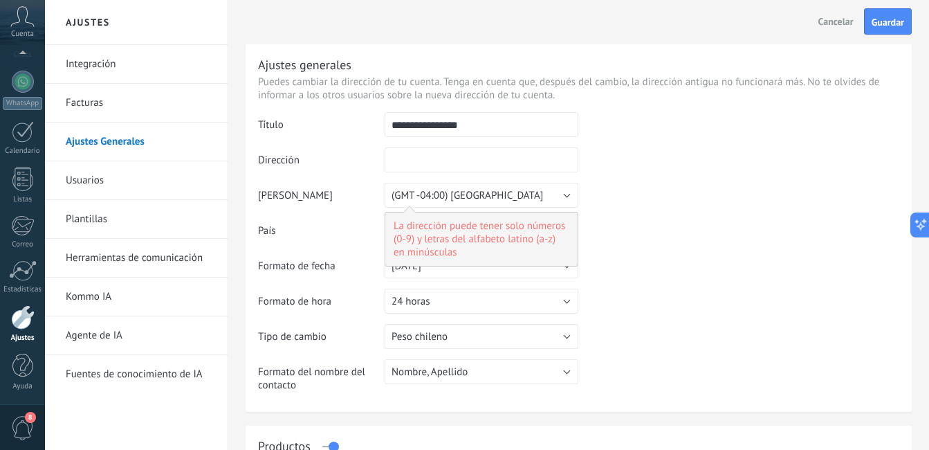
type input "*"
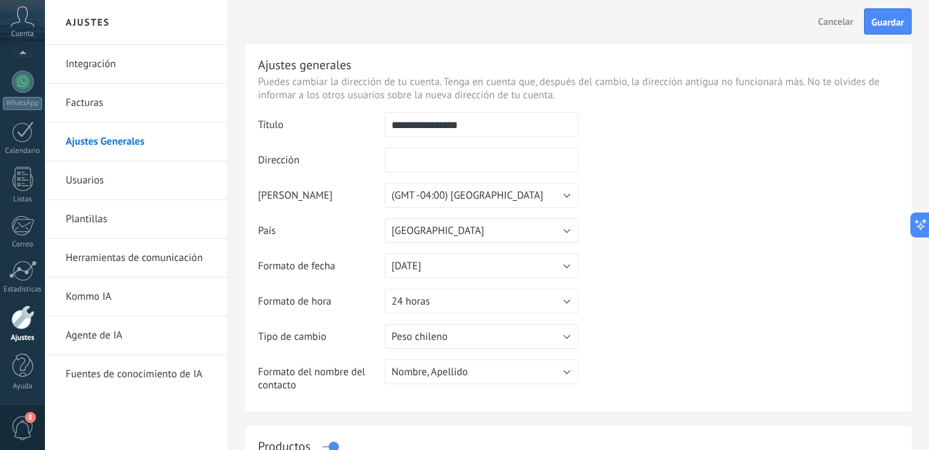
type input "*"
click at [490, 116] on input "**********" at bounding box center [482, 124] width 194 height 25
type input "*"
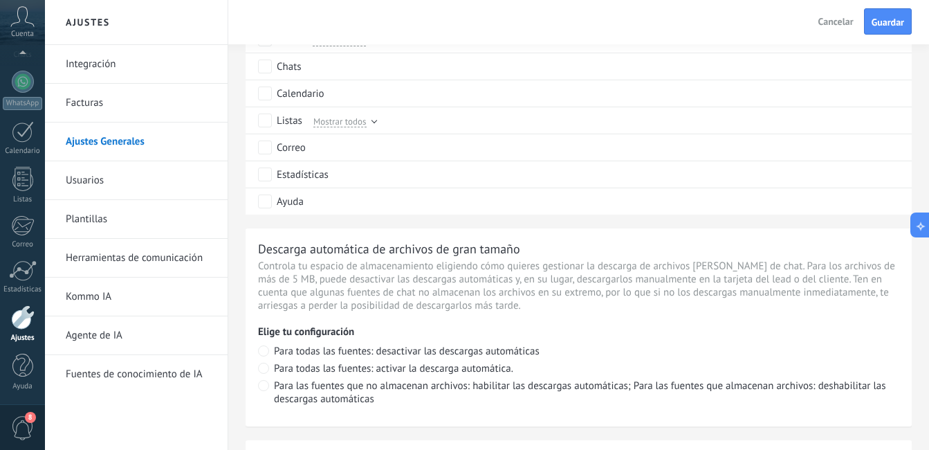
scroll to position [770, 0]
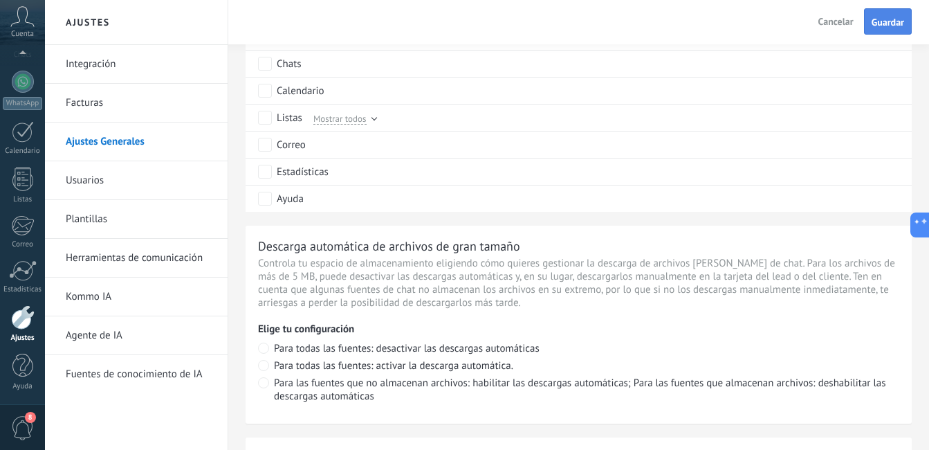
type input "**********"
click at [894, 16] on button "Guardar" at bounding box center [888, 21] width 48 height 26
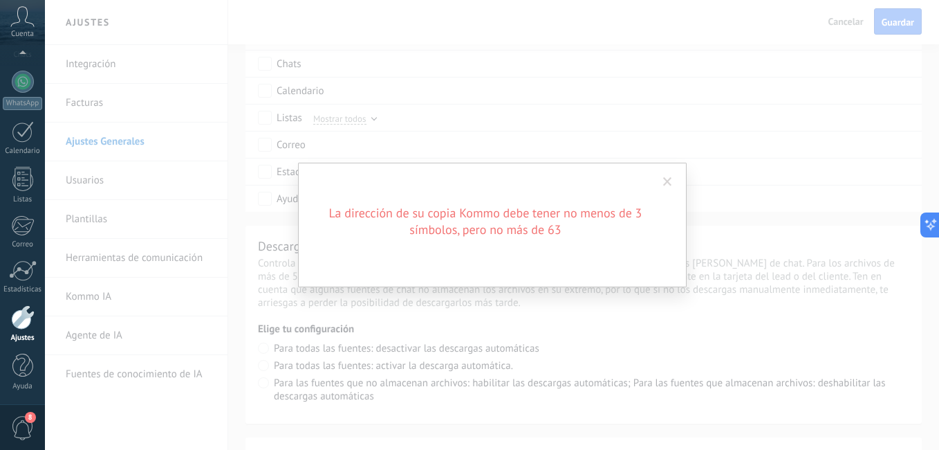
click at [665, 178] on span at bounding box center [667, 182] width 9 height 10
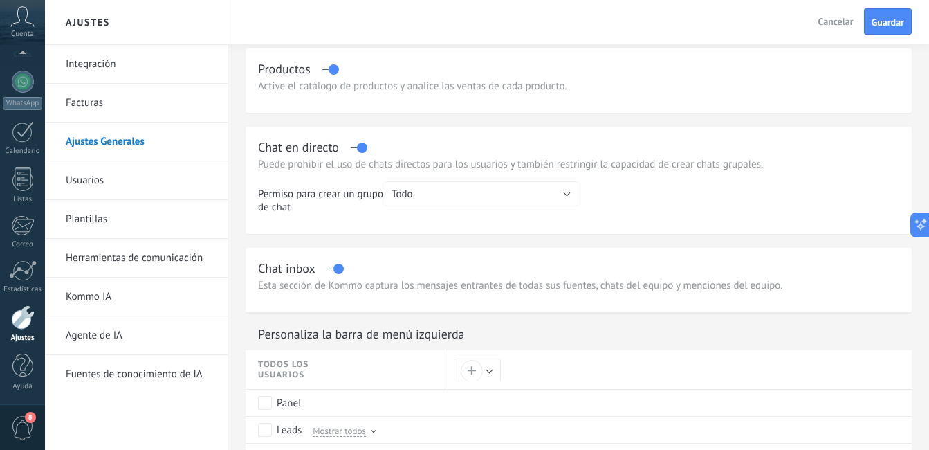
scroll to position [0, 0]
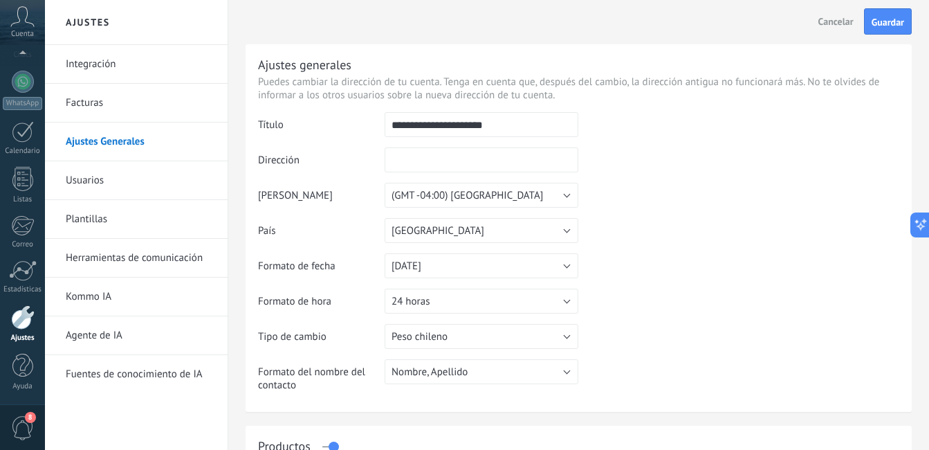
click at [121, 228] on link "Plantillas" at bounding box center [140, 219] width 148 height 39
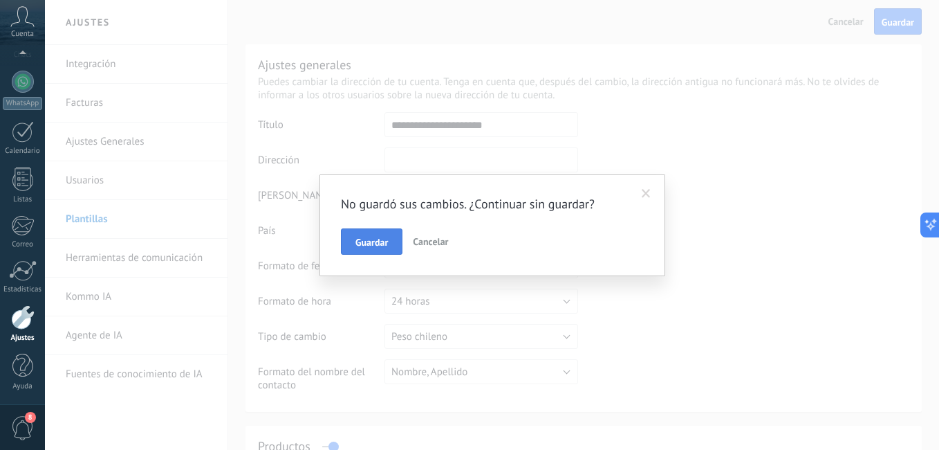
click at [380, 233] on button "Guardar" at bounding box center [372, 241] width 62 height 26
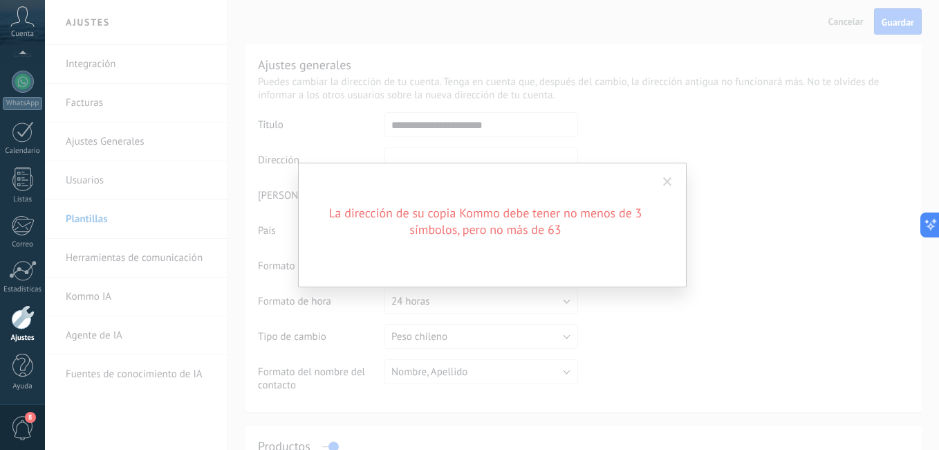
click at [669, 183] on span at bounding box center [667, 182] width 9 height 10
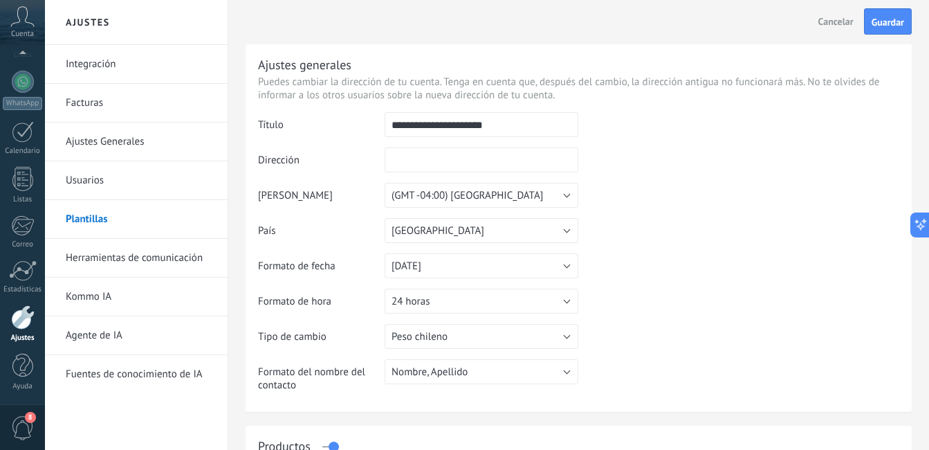
click at [147, 259] on link "Herramientas de comunicación" at bounding box center [140, 258] width 148 height 39
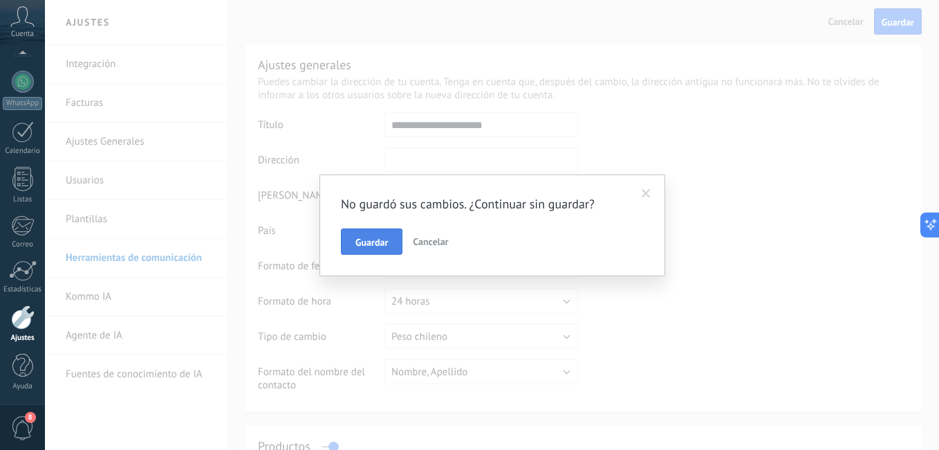
click at [375, 234] on button "Guardar" at bounding box center [372, 241] width 62 height 26
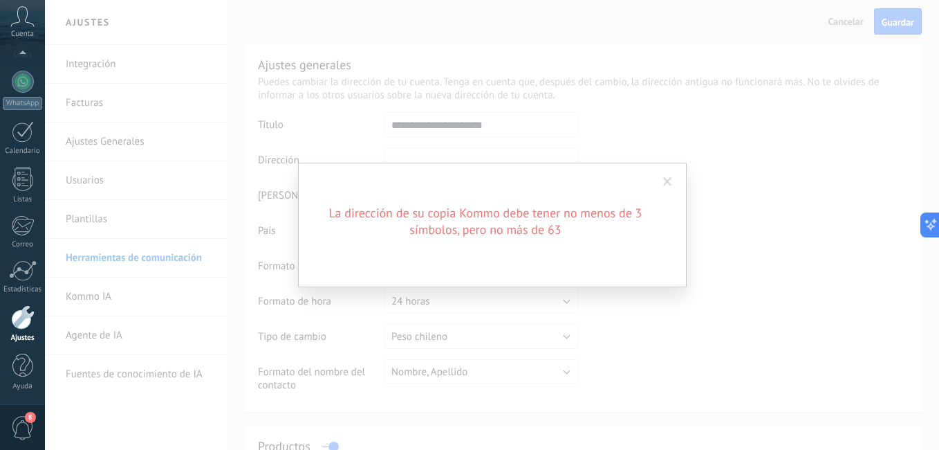
click at [665, 186] on span at bounding box center [667, 182] width 9 height 10
